Goal: Complete application form: Complete application form

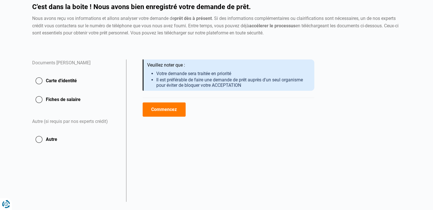
scroll to position [57, 0]
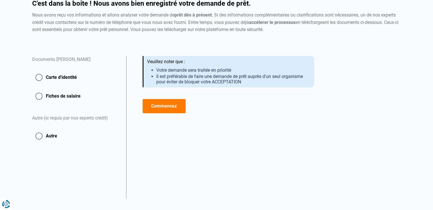
click at [59, 81] on button "Carte d'identité" at bounding box center [75, 77] width 87 height 14
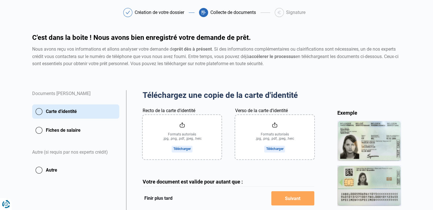
scroll to position [57, 0]
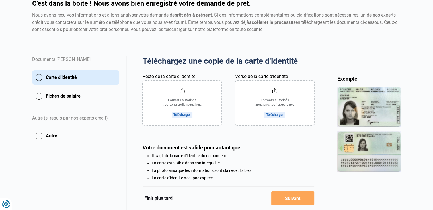
click at [182, 115] on input "Recto de la carte d'identité" at bounding box center [182, 103] width 79 height 44
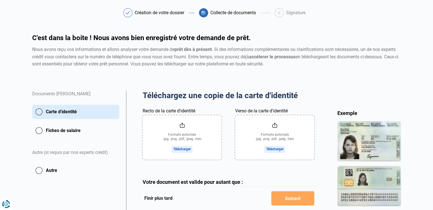
scroll to position [0, 0]
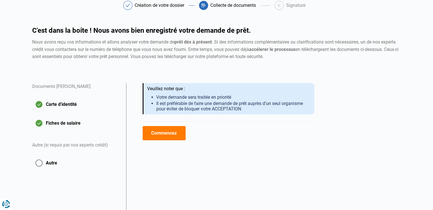
scroll to position [57, 0]
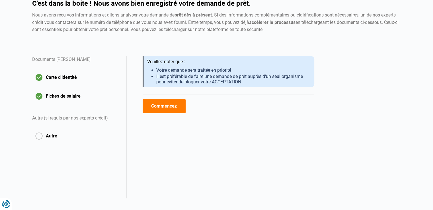
click at [166, 104] on button "Commencez" at bounding box center [164, 106] width 43 height 14
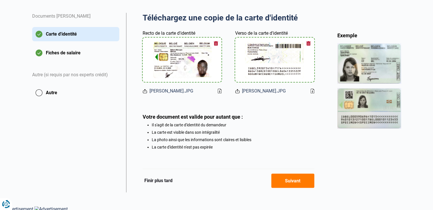
scroll to position [103, 0]
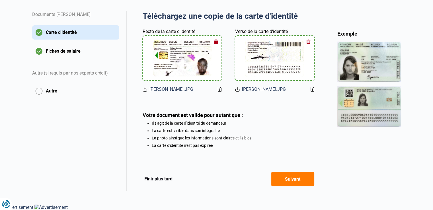
click at [288, 178] on button "Suivant" at bounding box center [292, 179] width 43 height 14
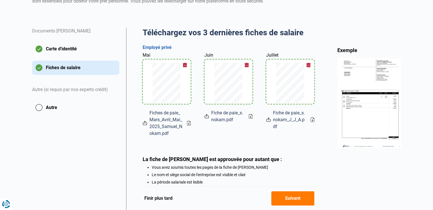
click at [293, 196] on button "Suivant" at bounding box center [292, 198] width 43 height 14
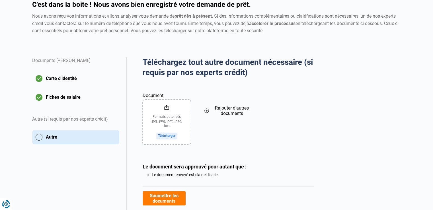
scroll to position [57, 0]
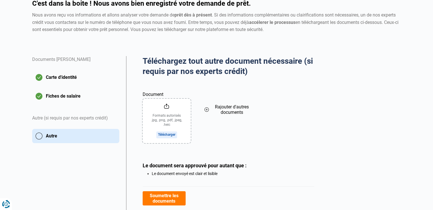
click at [169, 194] on button "Soumettre les documents" at bounding box center [164, 198] width 43 height 14
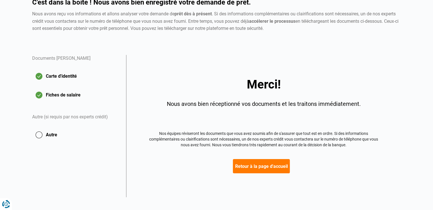
scroll to position [64, 0]
